Goal: Find specific page/section: Find specific page/section

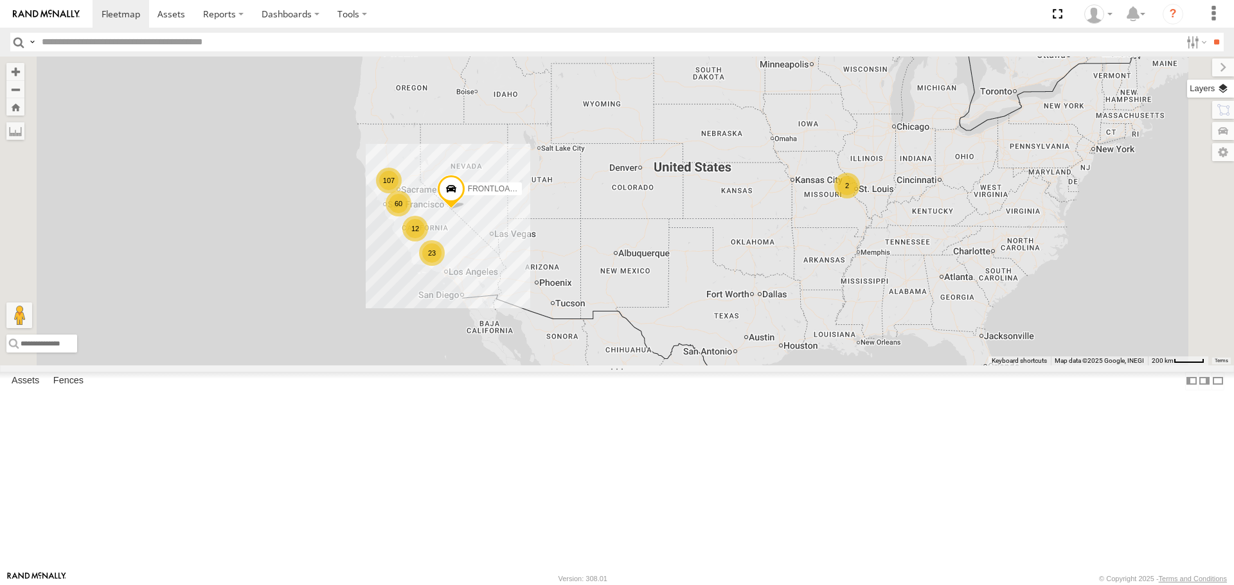
click at [1225, 85] on label at bounding box center [1210, 89] width 47 height 18
click at [0, 0] on span "Basemaps" at bounding box center [0, 0] width 0 height 0
click at [0, 0] on span "Roadmap" at bounding box center [0, 0] width 0 height 0
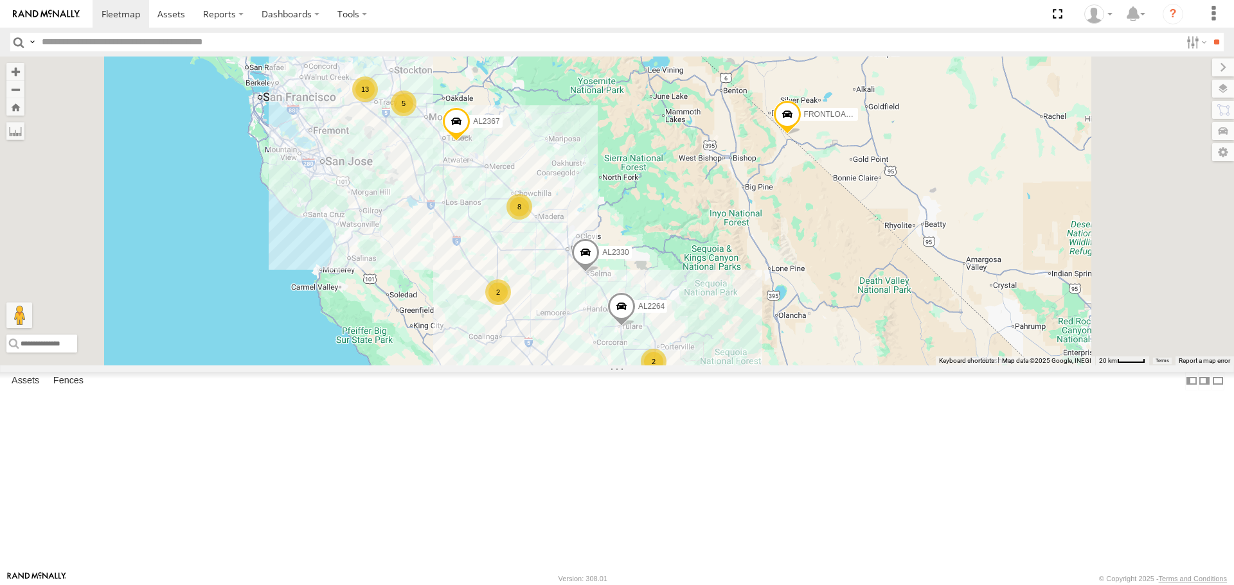
drag, startPoint x: 576, startPoint y: 182, endPoint x: 654, endPoint y: 283, distance: 128.3
click at [654, 283] on div "FRONTLOADER JD344H AL2367 AL2330 27 34 13 10 31 9 2 2 5 AL2264 8 2 8 3" at bounding box center [617, 211] width 1234 height 308
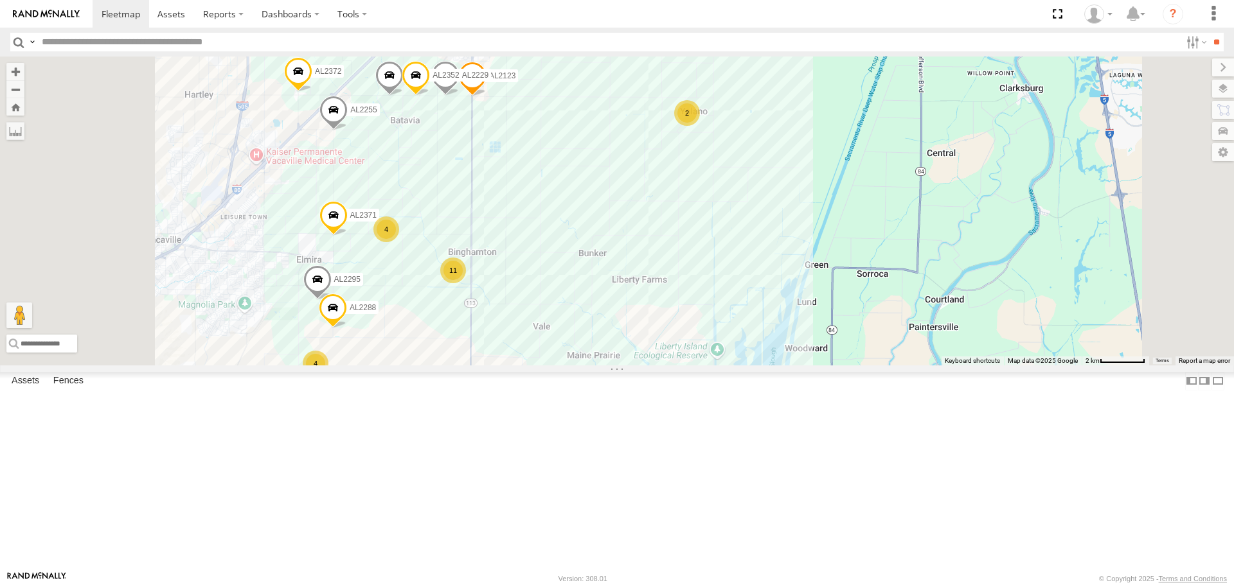
drag, startPoint x: 672, startPoint y: 307, endPoint x: 742, endPoint y: 255, distance: 87.8
click at [742, 255] on div "FRONTLOADER JD344H AL2367 AL2330 AL2264 AL2310 AL2287 AL2368 AL2260 AL2332 AL23…" at bounding box center [617, 211] width 1234 height 308
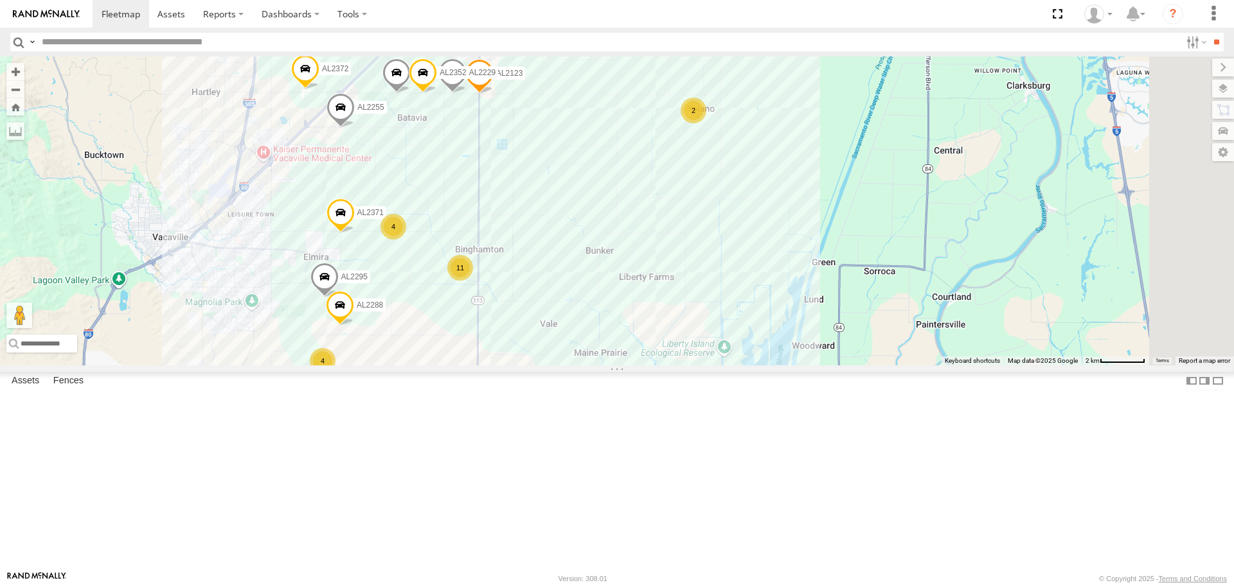
drag, startPoint x: 728, startPoint y: 297, endPoint x: 805, endPoint y: 242, distance: 94.5
click at [805, 242] on div "FRONTLOADER JD344H AL2367 AL2330 AL2264 AL2310 AL2287 AL2368 AL2260 AL2332 AL23…" at bounding box center [617, 211] width 1234 height 308
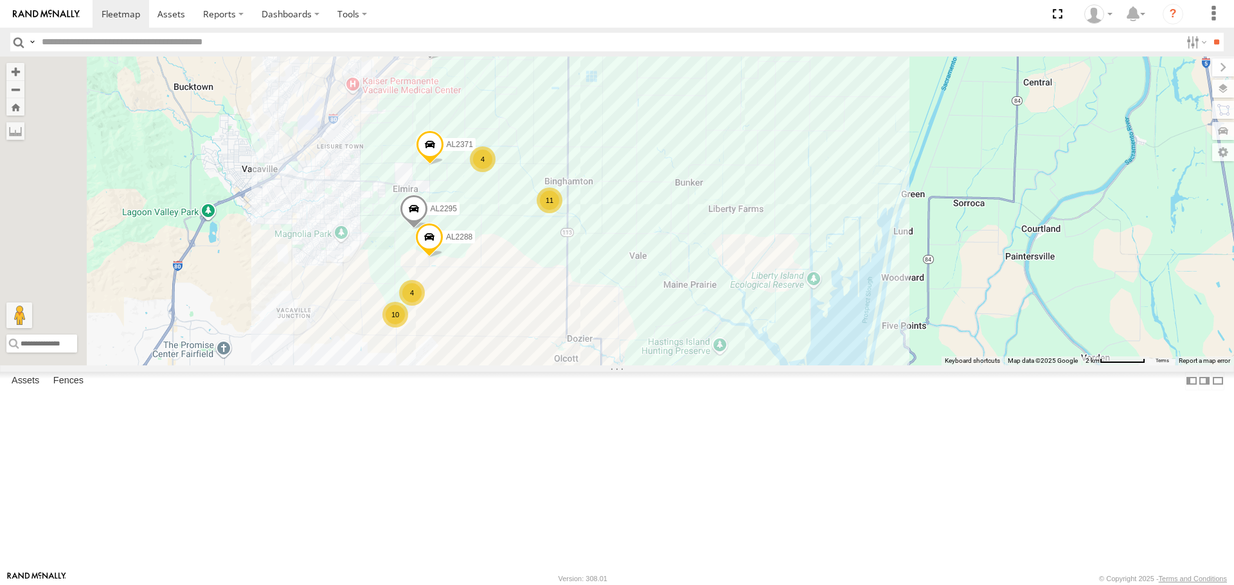
click at [0, 0] on span "Satellite" at bounding box center [0, 0] width 0 height 0
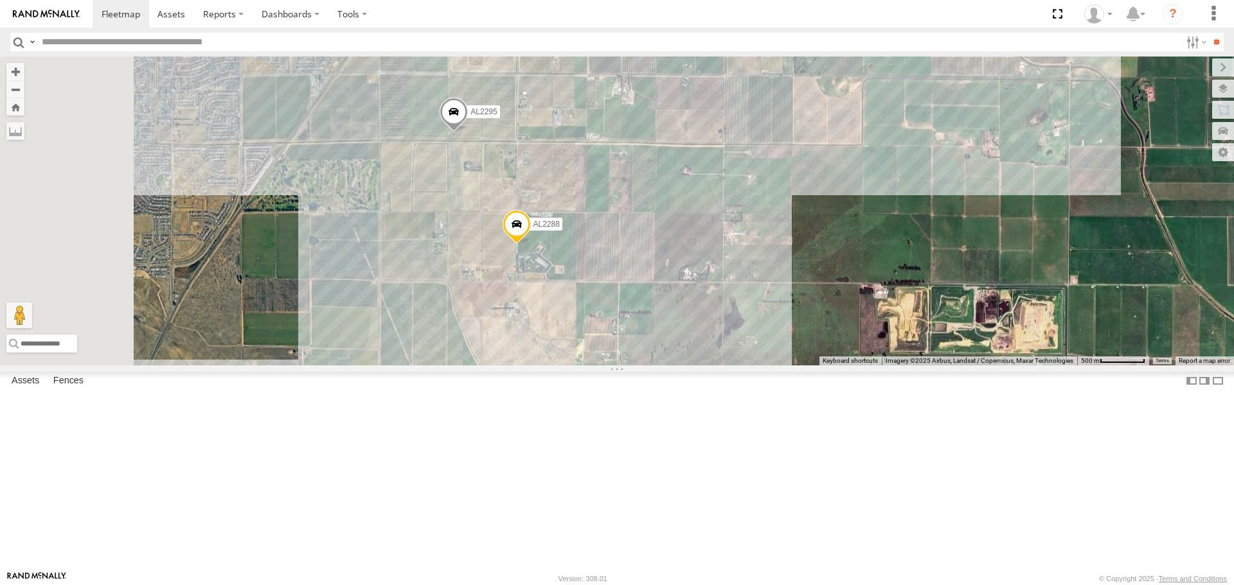
drag, startPoint x: 651, startPoint y: 226, endPoint x: 715, endPoint y: 226, distance: 63.6
click at [715, 226] on div "FRONTLOADER JD344H AL2367 AL2330 AL2264 AL2310 AL2287 AL2368 AL2260 AL2332 AL23…" at bounding box center [617, 211] width 1234 height 308
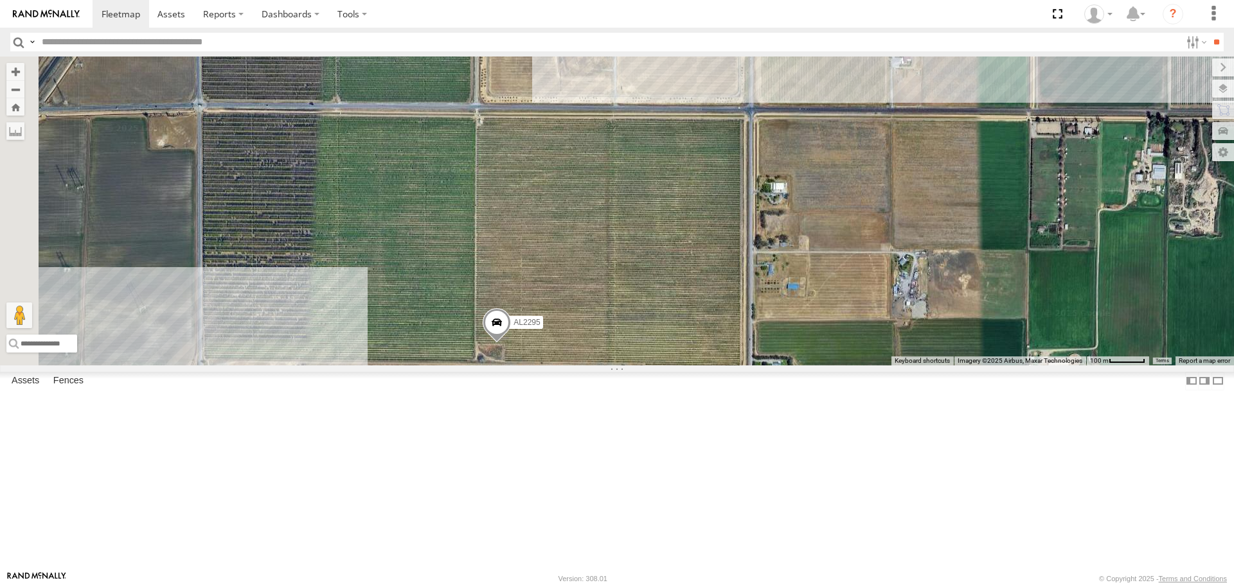
drag, startPoint x: 615, startPoint y: 386, endPoint x: 770, endPoint y: 258, distance: 201.2
click at [770, 258] on div "FRONTLOADER JD344H AL2367 AL2330 AL2264 AL2310 AL2287 AL2368 AL2260 AL2332 AL23…" at bounding box center [617, 211] width 1234 height 308
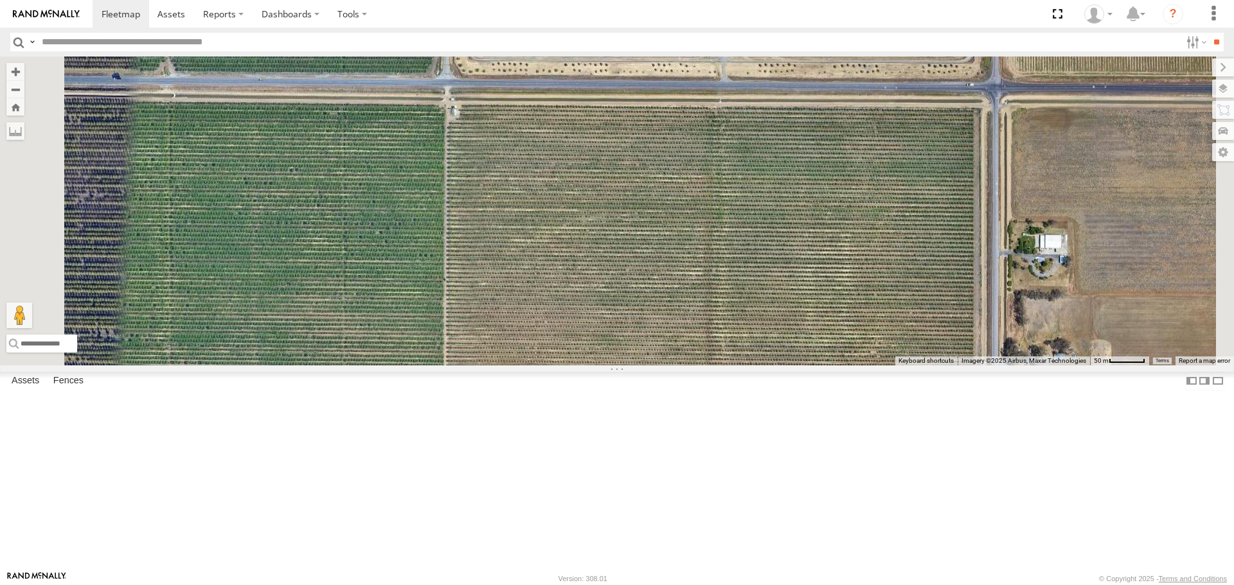
drag, startPoint x: 747, startPoint y: 292, endPoint x: 735, endPoint y: 558, distance: 266.3
click at [733, 365] on div "FRONTLOADER JD344H AL2367 AL2330 AL2264 AL2310 AL2287 AL2368 AL2260 AL2332 AL23…" at bounding box center [617, 211] width 1234 height 308
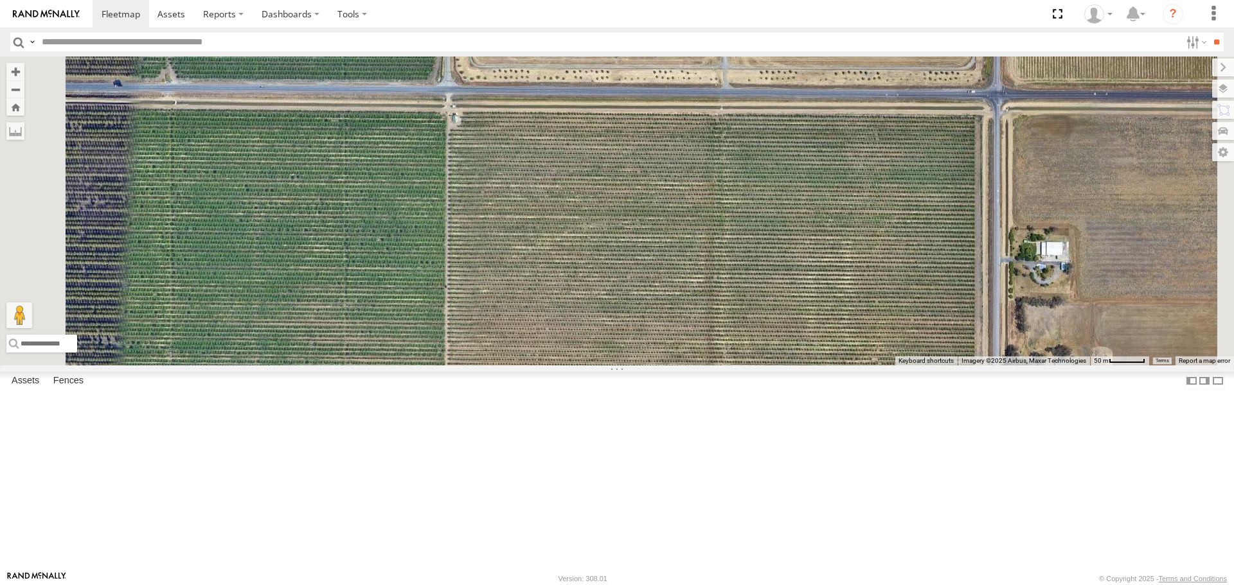
drag, startPoint x: 625, startPoint y: 191, endPoint x: 594, endPoint y: 429, distance: 239.8
click at [594, 365] on div "FRONTLOADER JD344H AL2367 AL2330 AL2264 AL2310 AL2287 AL2368 AL2260 AL2332 AL23…" at bounding box center [617, 211] width 1234 height 308
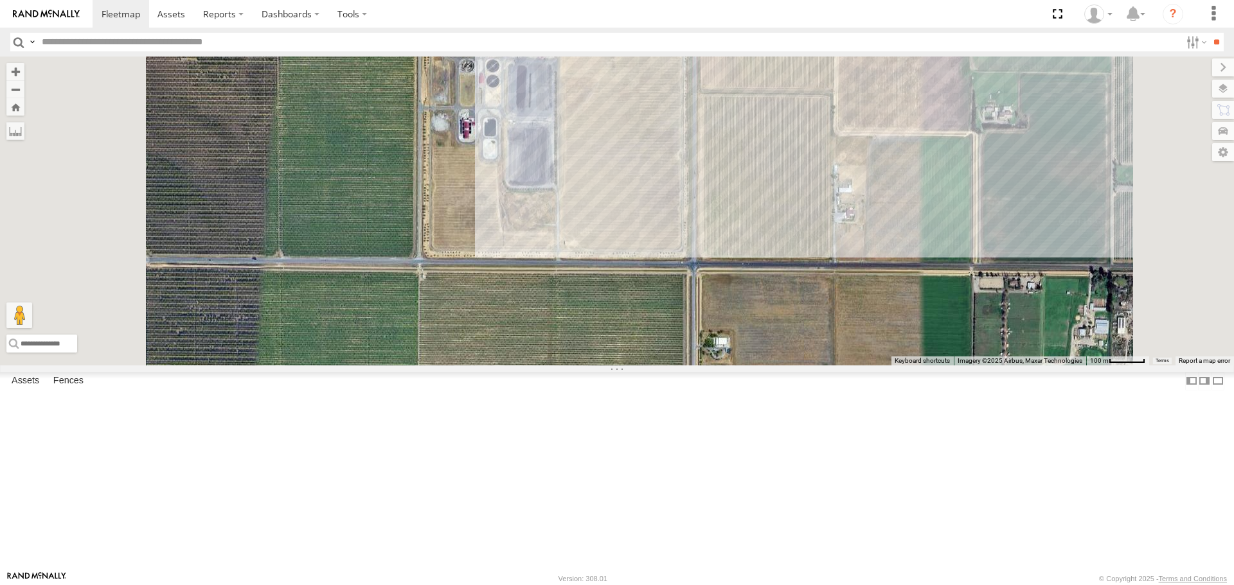
drag, startPoint x: 576, startPoint y: 388, endPoint x: 614, endPoint y: 177, distance: 214.8
click at [614, 178] on div "FRONTLOADER JD344H AL2367 AL2330 AL2264 AL2310 AL2287 AL2368 AL2260 AL2332 AL23…" at bounding box center [617, 211] width 1234 height 308
